Goal: Complete application form

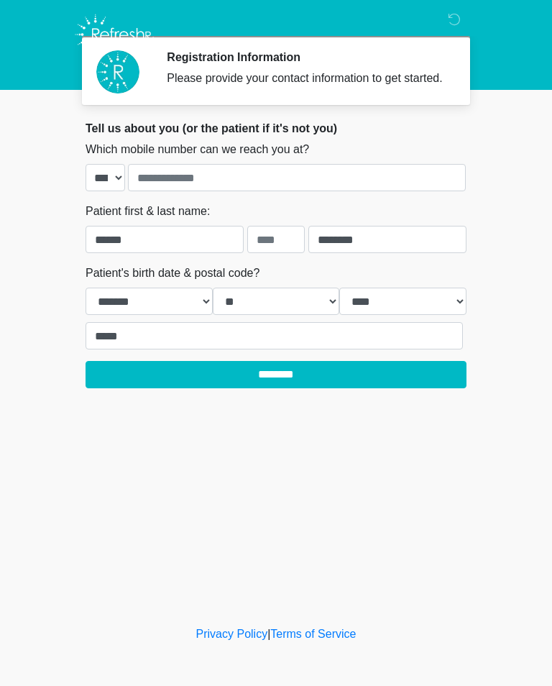
select select "*"
select select "**"
select select "****"
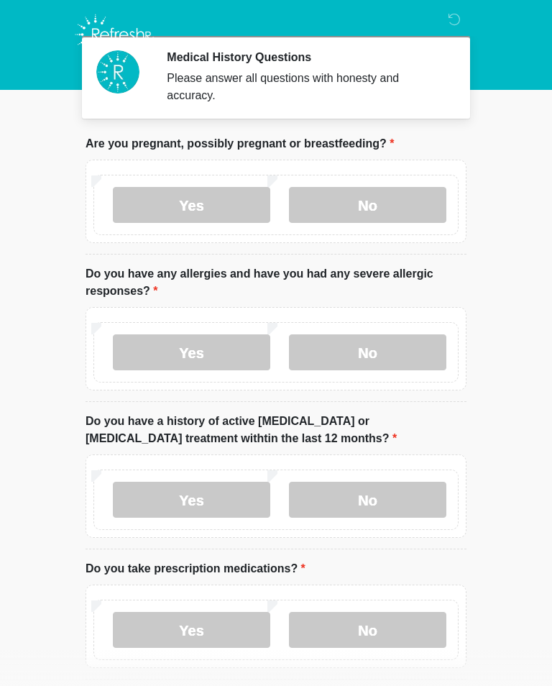
click at [399, 199] on label "No" at bounding box center [368, 205] width 158 height 36
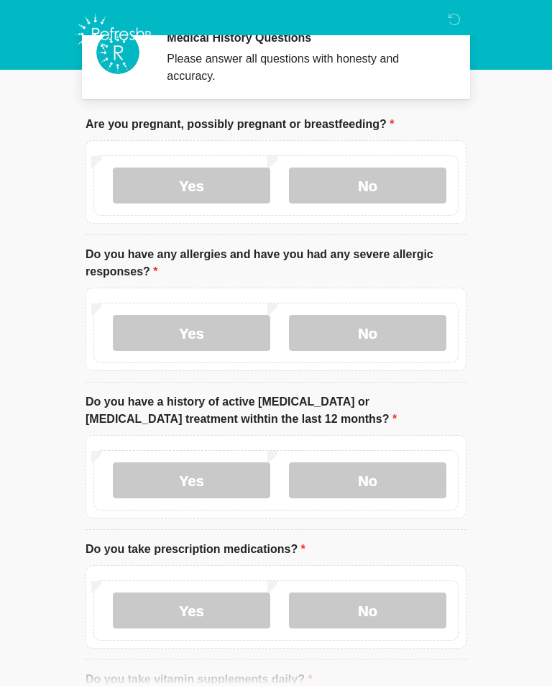
click at [204, 325] on label "Yes" at bounding box center [192, 334] width 158 height 36
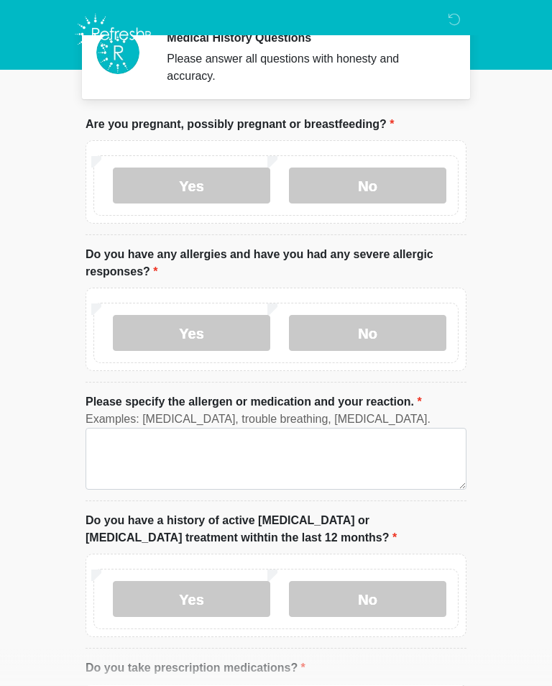
scroll to position [19, 0]
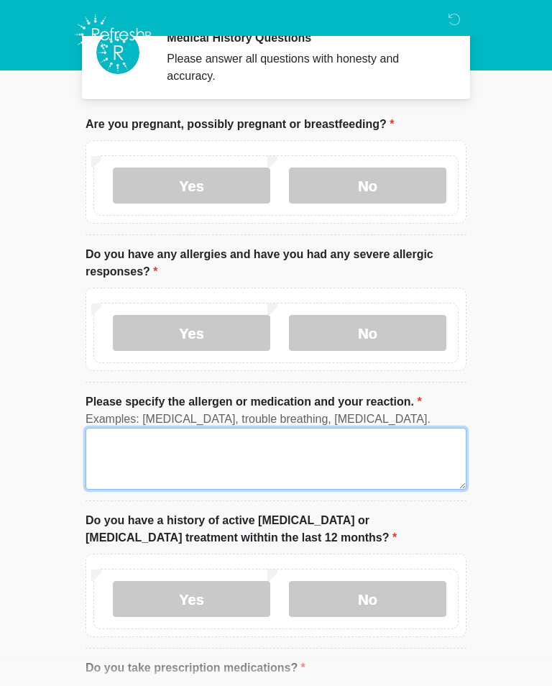
click at [291, 454] on textarea "Please specify the allergen or medication and your reaction." at bounding box center [276, 459] width 381 height 62
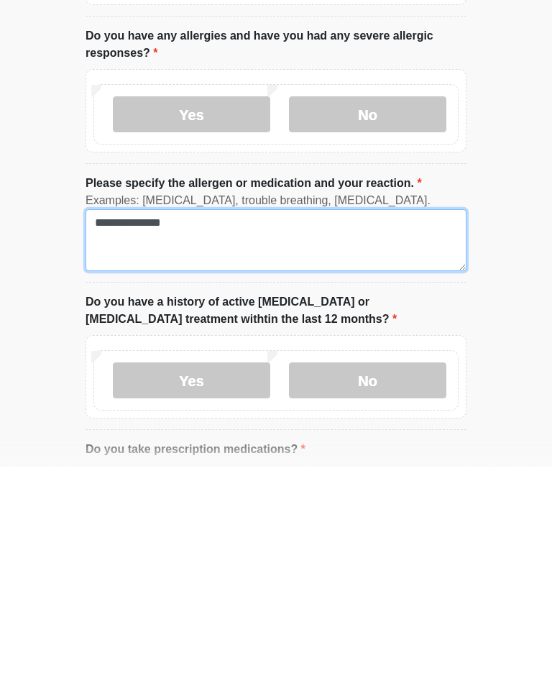
type textarea "**********"
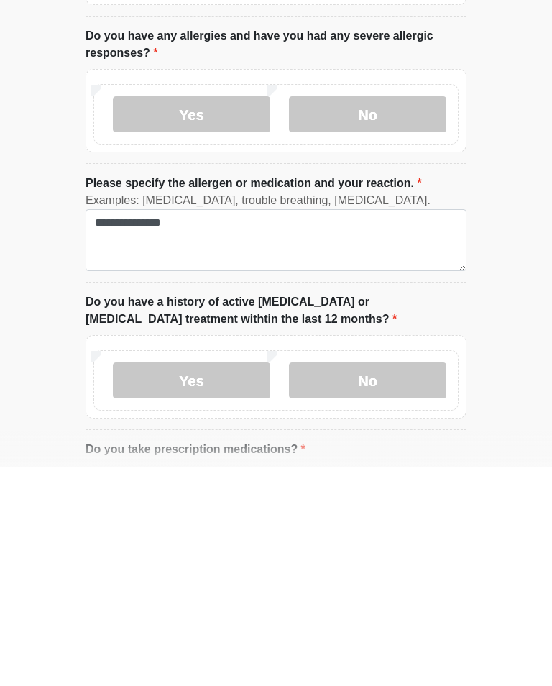
click at [493, 309] on body "Medical History Questions Please answer all questions with honesty and accuracy…" at bounding box center [276, 324] width 552 height 686
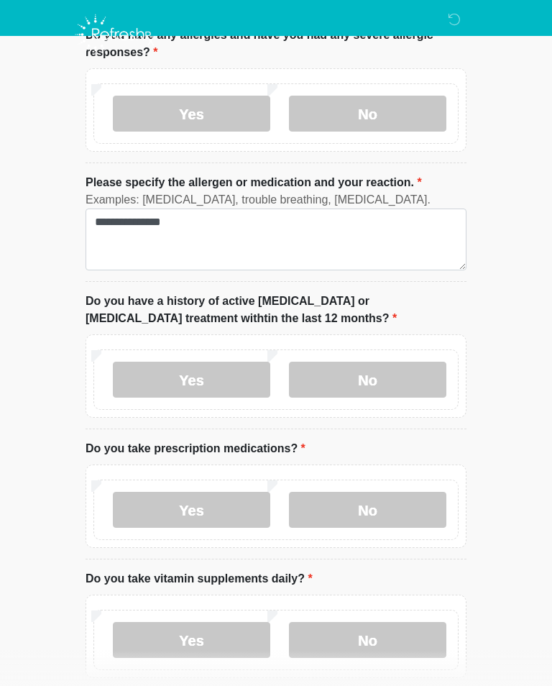
click at [394, 375] on label "No" at bounding box center [368, 380] width 158 height 36
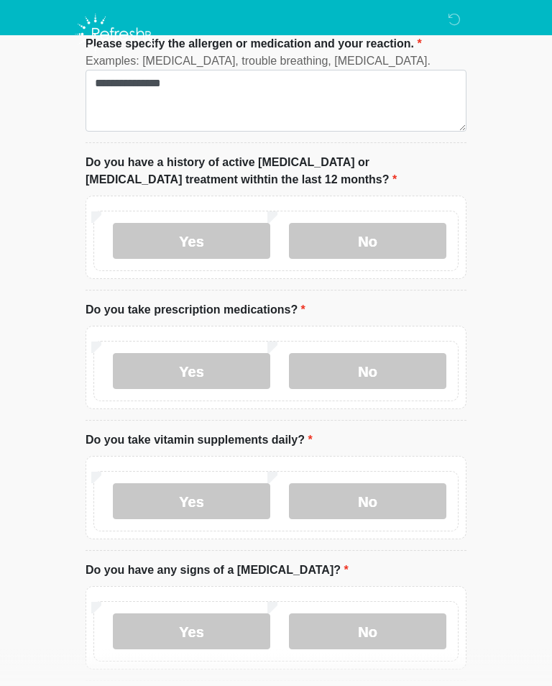
click at [204, 375] on label "Yes" at bounding box center [192, 372] width 158 height 36
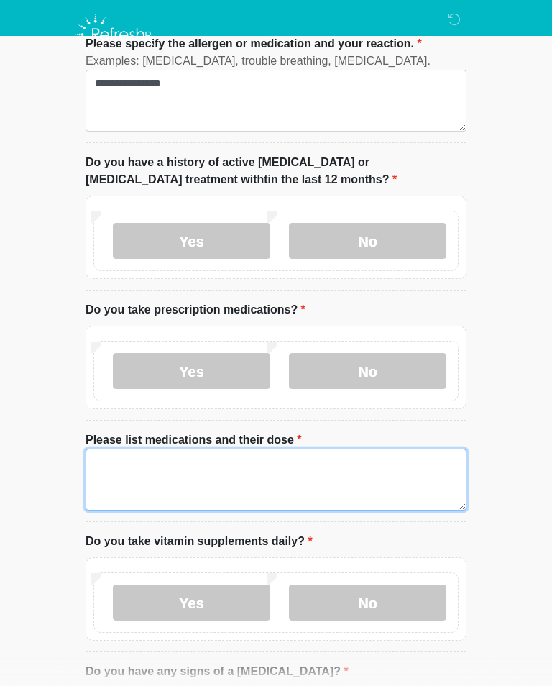
click at [371, 465] on textarea "Please list medications and their dose" at bounding box center [276, 480] width 381 height 62
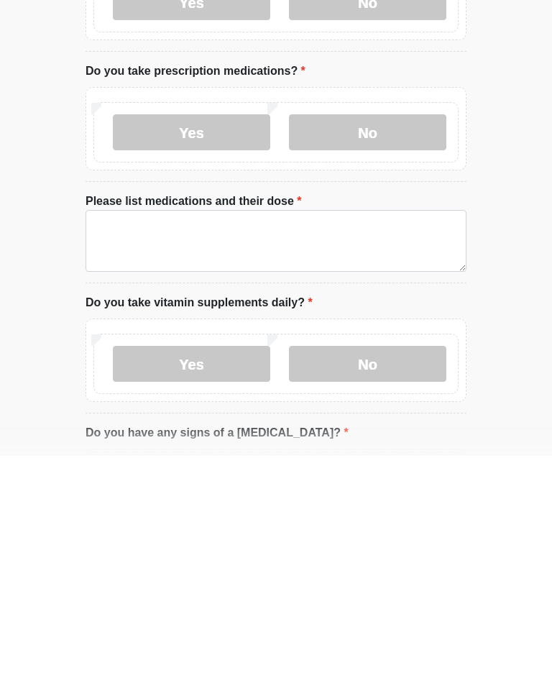
click at [391, 345] on label "No" at bounding box center [368, 363] width 158 height 36
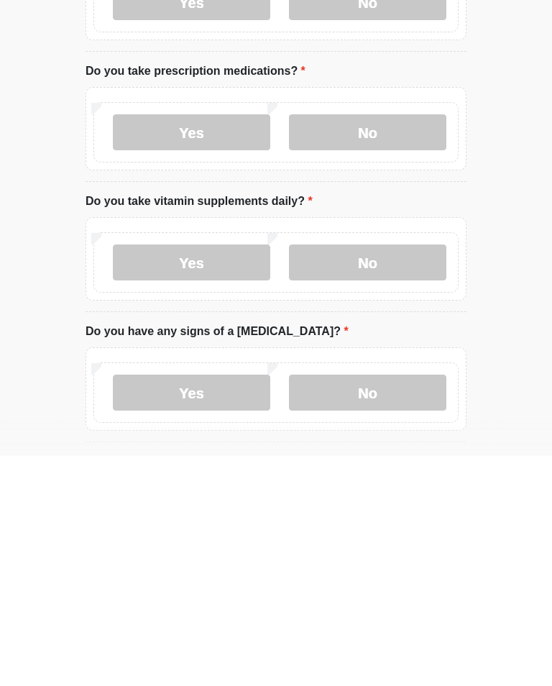
scroll to position [616, 0]
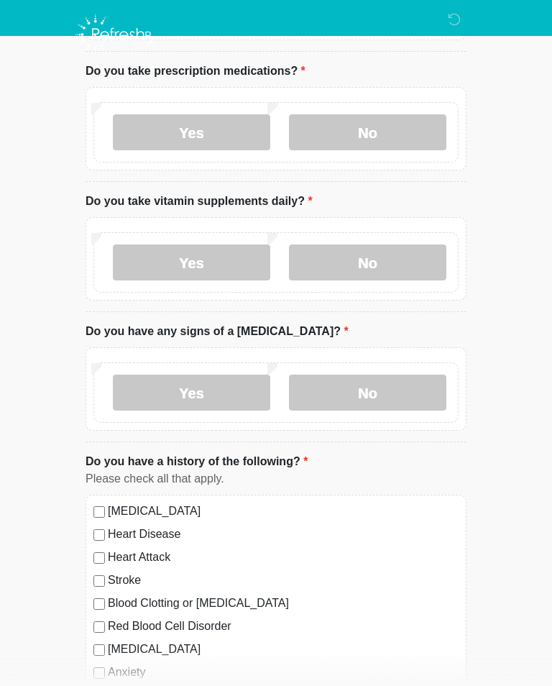
click at [406, 255] on label "No" at bounding box center [368, 263] width 158 height 36
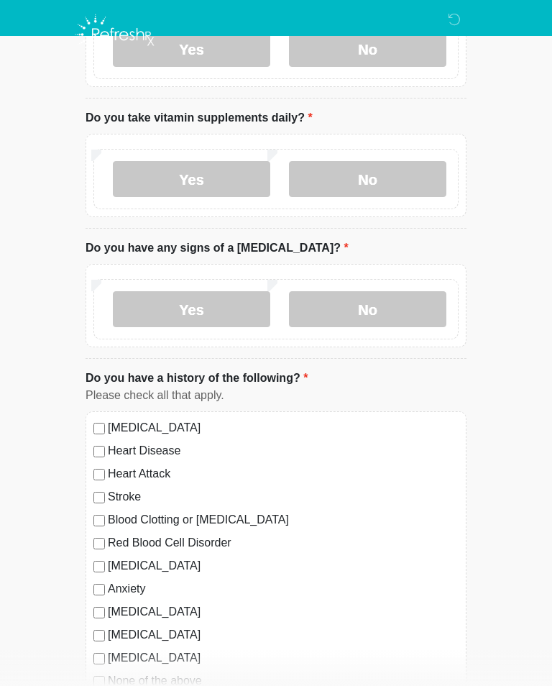
scroll to position [727, 0]
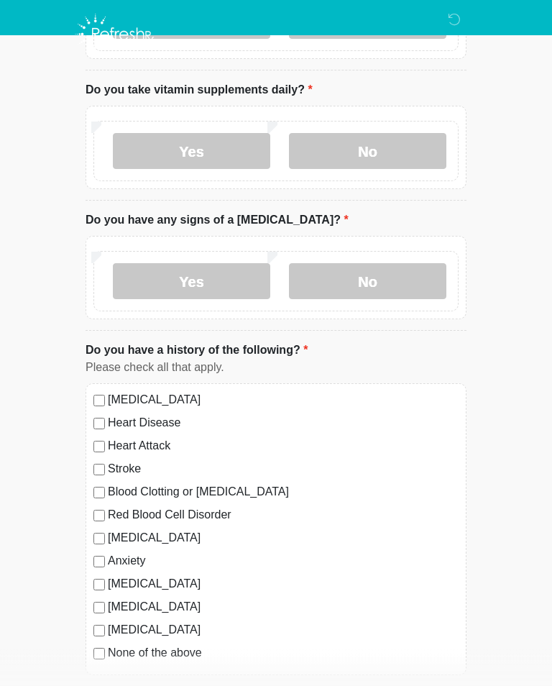
click at [404, 282] on label "No" at bounding box center [368, 282] width 158 height 36
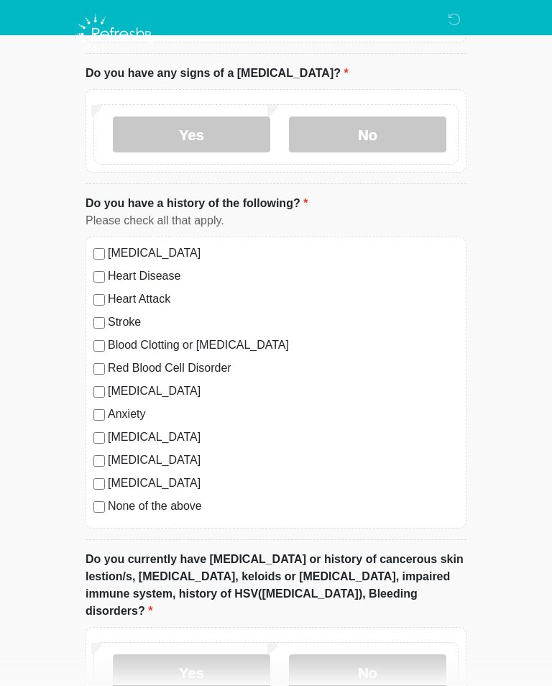
scroll to position [875, 0]
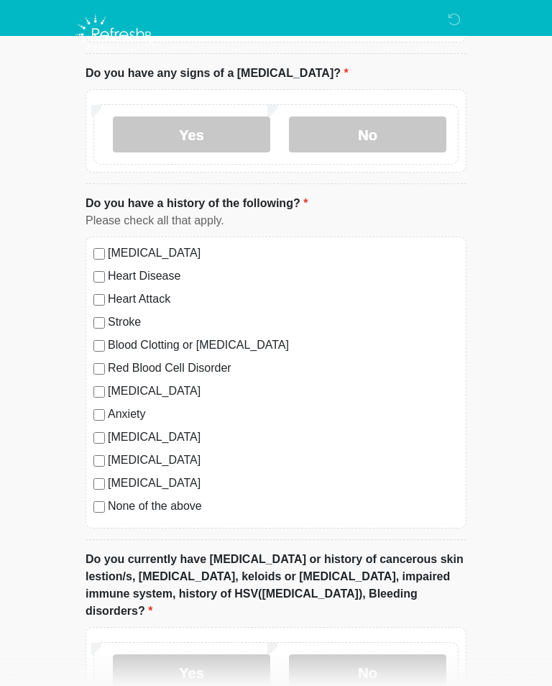
click at [86, 388] on div "[MEDICAL_DATA] Heart Disease Heart Attack Stroke Blood Clotting or [MEDICAL_DAT…" at bounding box center [276, 383] width 381 height 292
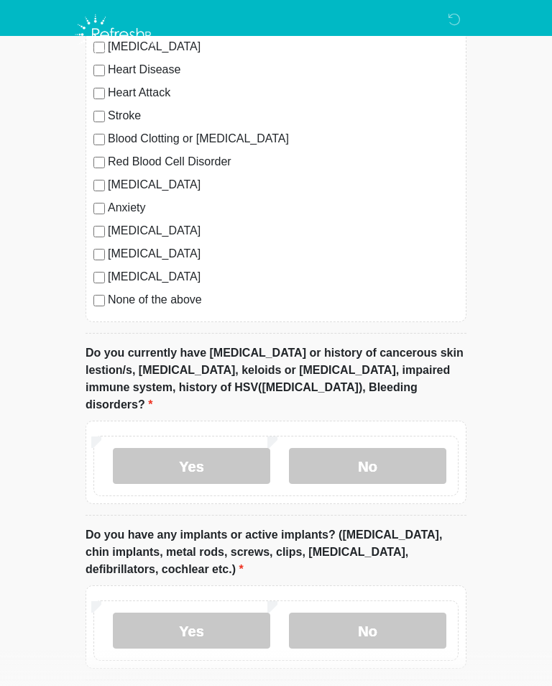
scroll to position [1091, 0]
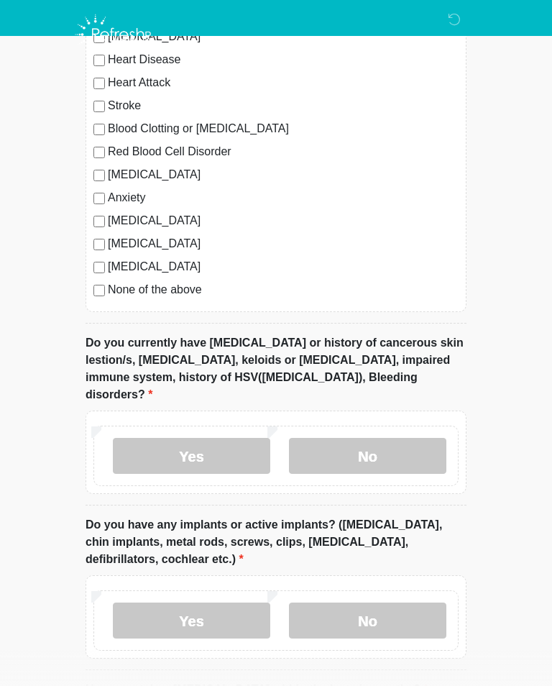
click at [404, 438] on label "No" at bounding box center [368, 456] width 158 height 36
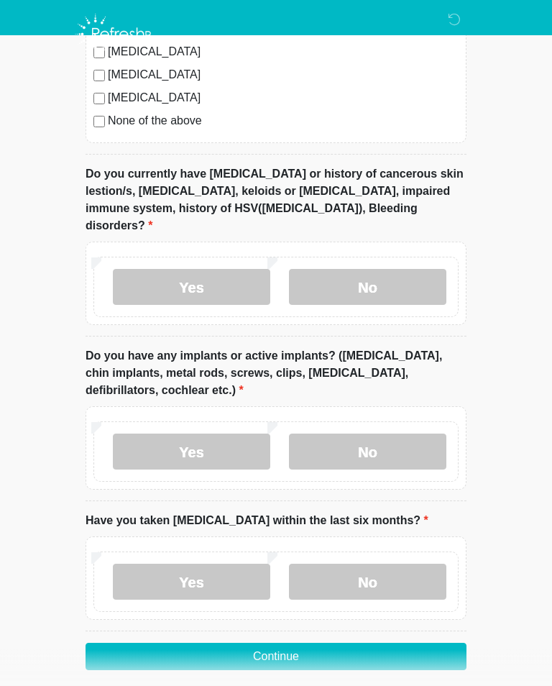
scroll to position [1279, 0]
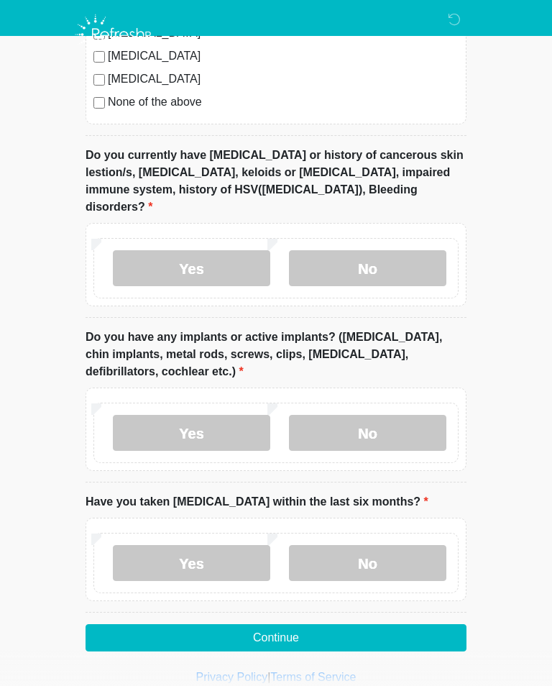
click at [424, 417] on label "No" at bounding box center [368, 433] width 158 height 36
click at [408, 545] on label "No" at bounding box center [368, 563] width 158 height 36
click at [396, 624] on button "Continue" at bounding box center [276, 637] width 381 height 27
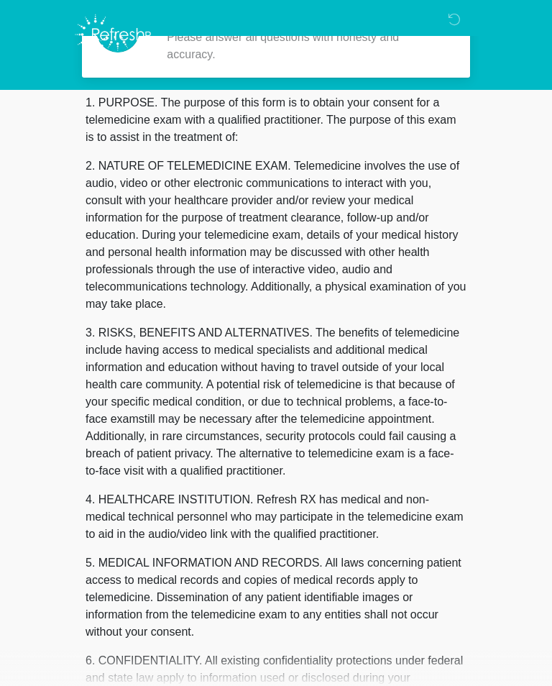
scroll to position [0, 0]
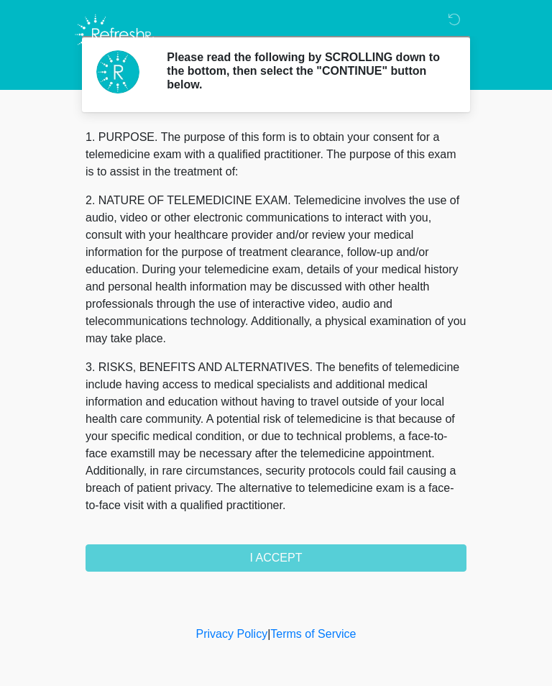
click at [363, 551] on div "1. PURPOSE. The purpose of this form is to obtain your consent for a telemedici…" at bounding box center [276, 350] width 381 height 443
click at [377, 557] on div "1. PURPOSE. The purpose of this form is to obtain your consent for a telemedici…" at bounding box center [276, 350] width 381 height 443
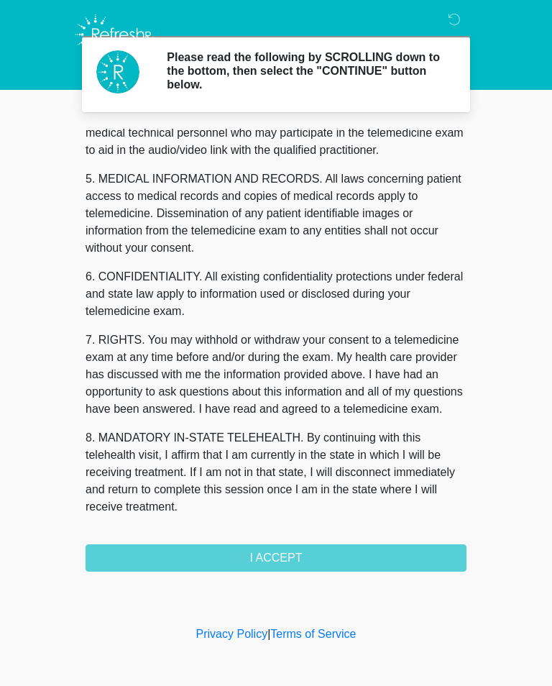
scroll to position [436, 0]
click at [268, 555] on button "I ACCEPT" at bounding box center [276, 558] width 381 height 27
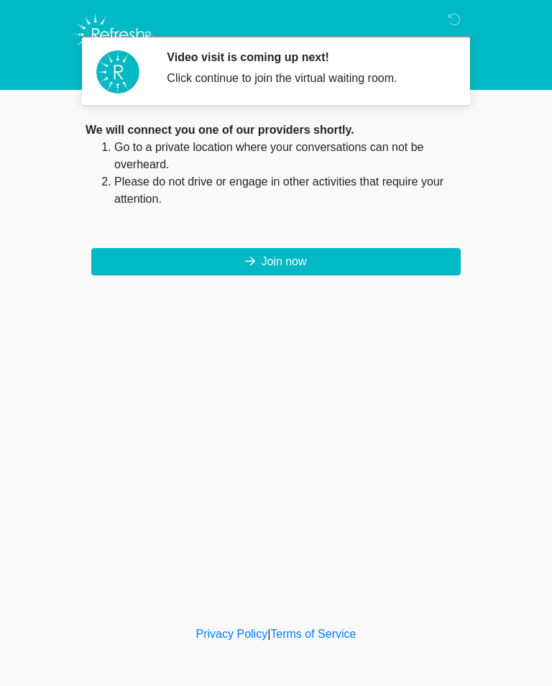
click at [356, 265] on button "Join now" at bounding box center [276, 261] width 370 height 27
